Goal: Find specific page/section: Find specific page/section

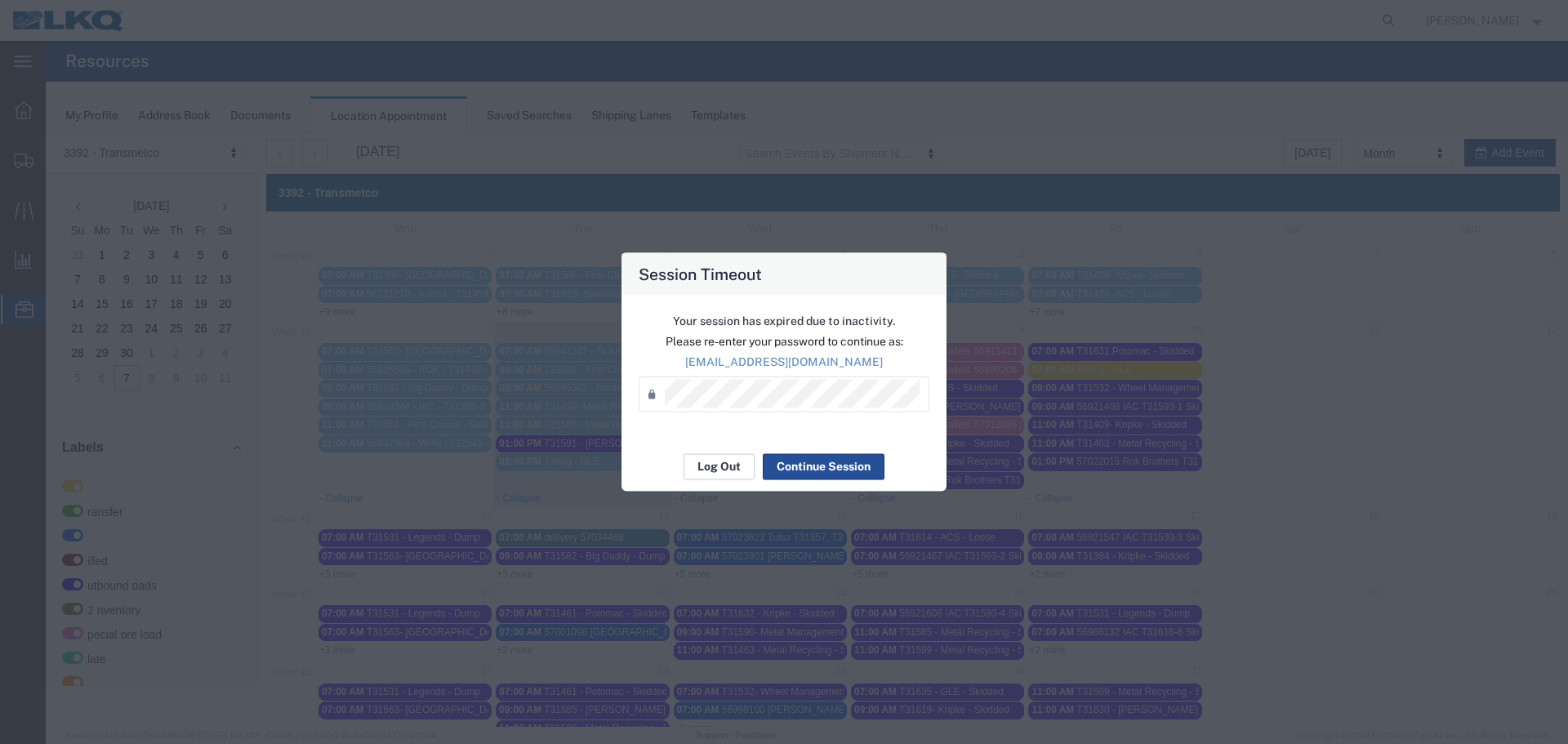
click at [698, 470] on button "Log Out" at bounding box center [719, 466] width 71 height 26
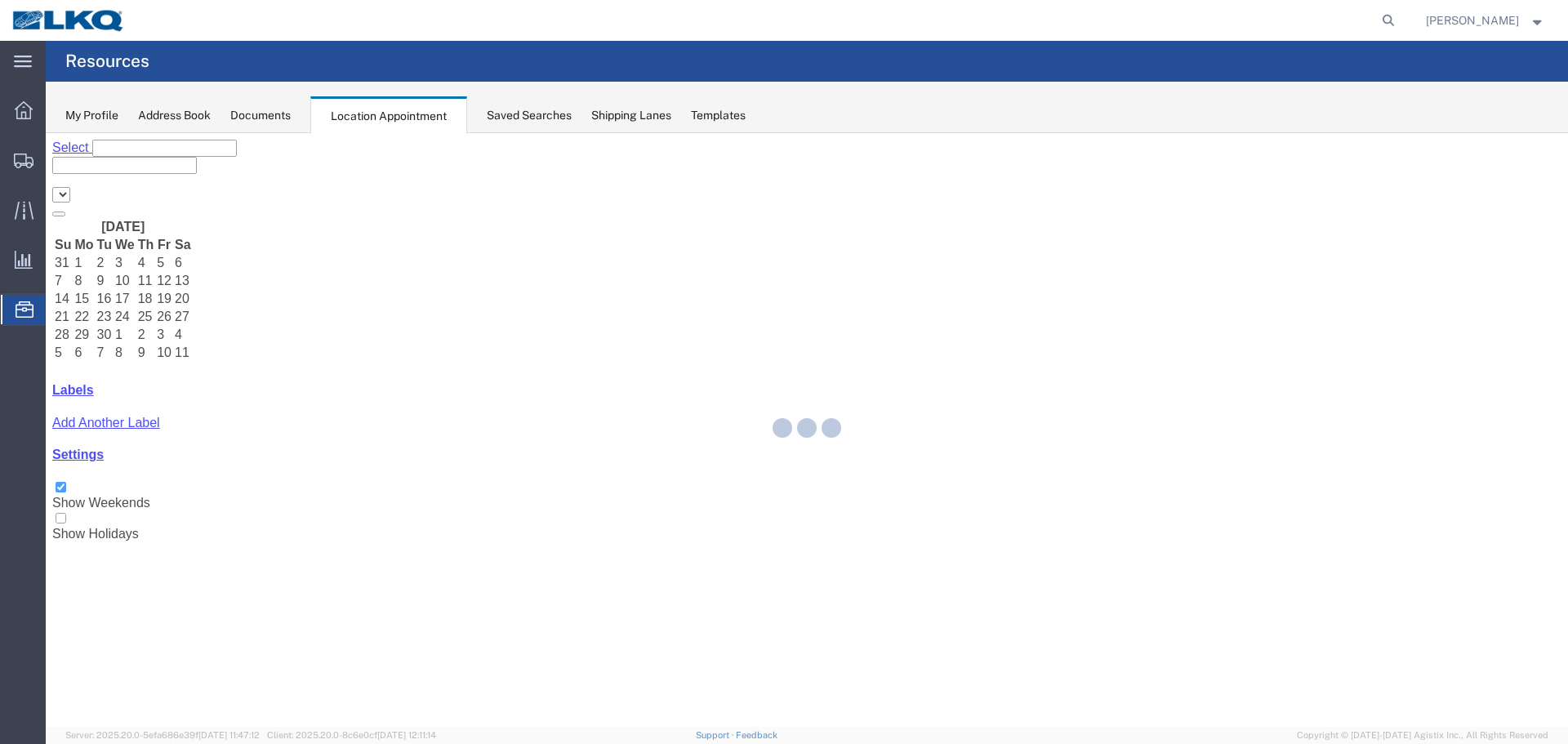
select select "28018"
